Goal: Find specific page/section: Find specific page/section

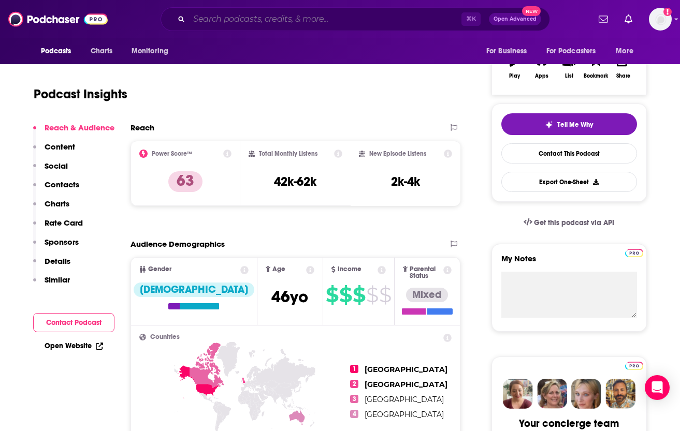
click at [299, 22] on input "Search podcasts, credits, & more..." at bounding box center [325, 19] width 272 height 17
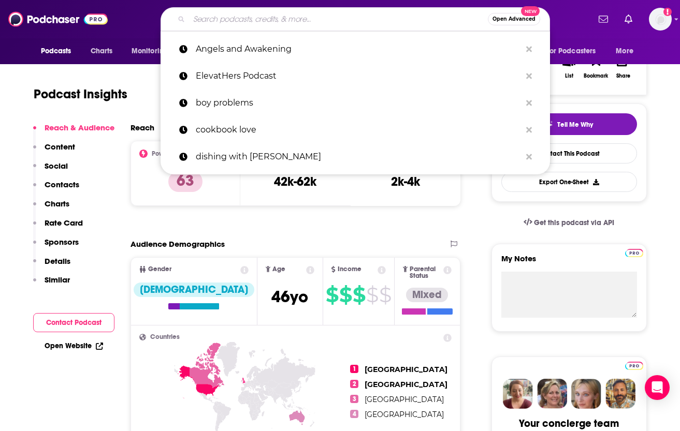
paste input "We Didn’t Turn Out Ok"
type input "We Didn’t Turn Out Ok"
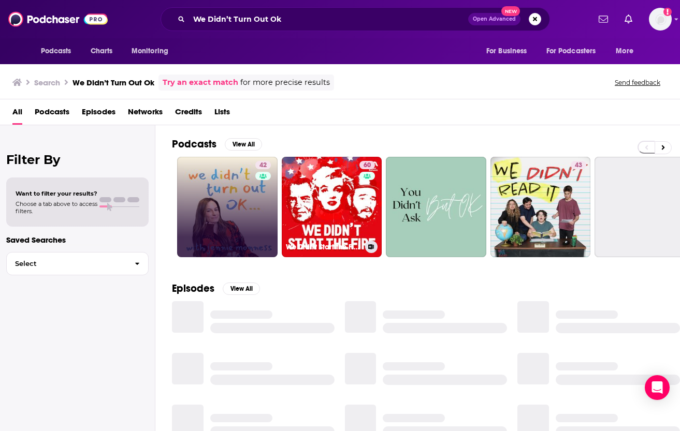
click at [270, 209] on div "42" at bounding box center [264, 207] width 18 height 92
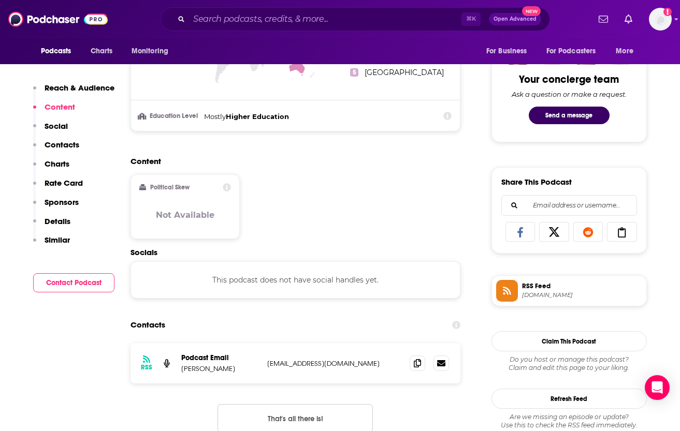
scroll to position [750, 0]
